Goal: Transaction & Acquisition: Purchase product/service

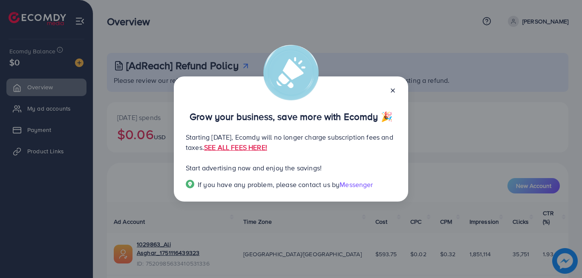
click at [393, 90] on line at bounding box center [392, 90] width 3 height 3
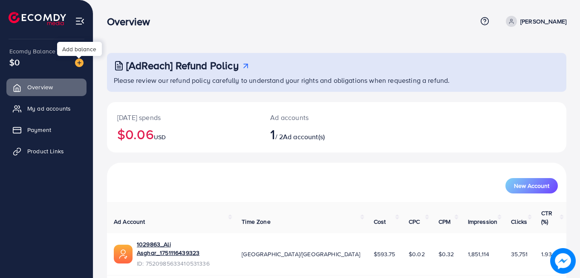
click at [83, 64] on img at bounding box center [79, 62] width 9 height 9
click at [78, 50] on div "Add balance" at bounding box center [79, 49] width 45 height 14
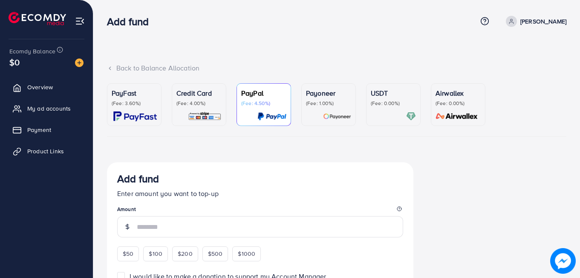
click at [130, 100] on p "(Fee: 3.60%)" at bounding box center [134, 103] width 45 height 7
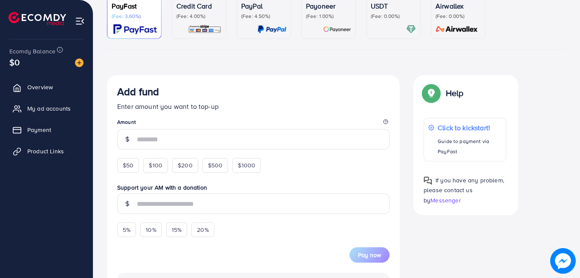
scroll to position [171, 0]
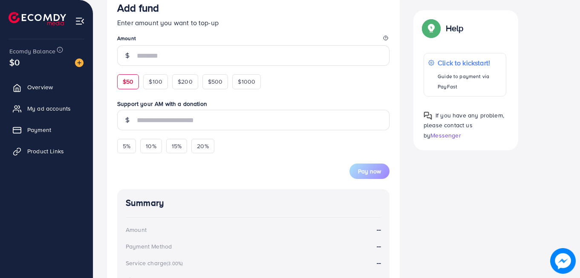
click at [130, 84] on span "$50" at bounding box center [128, 81] width 11 height 9
type input "**"
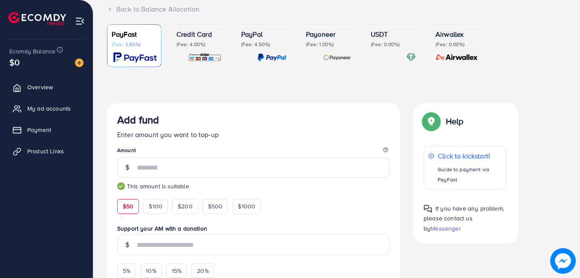
scroll to position [0, 0]
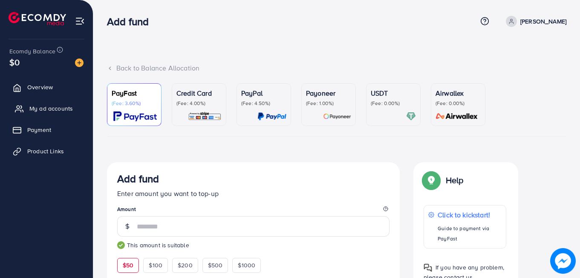
click at [60, 107] on span "My ad accounts" at bounding box center [50, 108] width 43 height 9
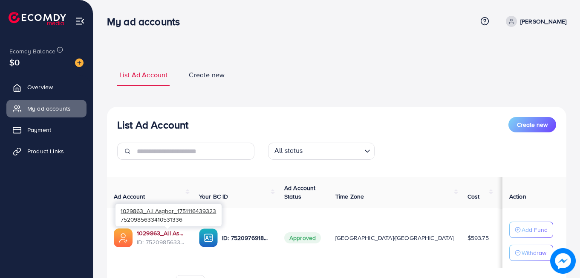
click at [179, 231] on link "1029863_Ali Asghar_1751116439323" at bounding box center [161, 233] width 49 height 9
